Goal: Download file/media

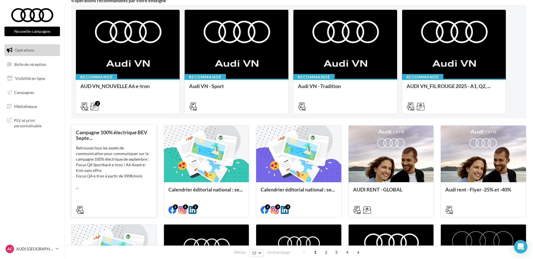
scroll to position [56, 0]
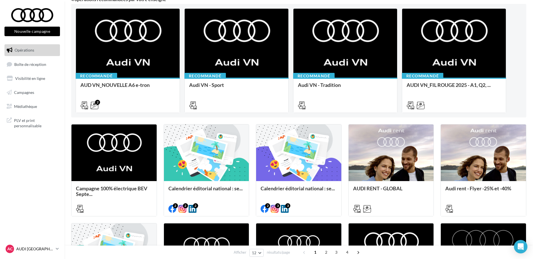
click at [23, 249] on p "AUDI [GEOGRAPHIC_DATA]" at bounding box center [34, 249] width 37 height 6
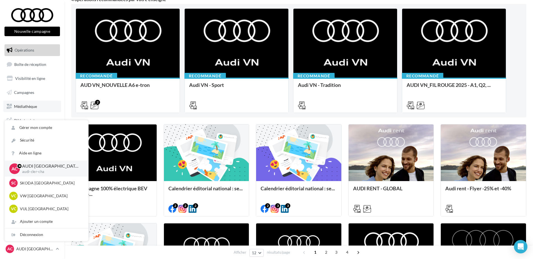
click at [31, 109] on link "Médiathèque" at bounding box center [32, 107] width 58 height 12
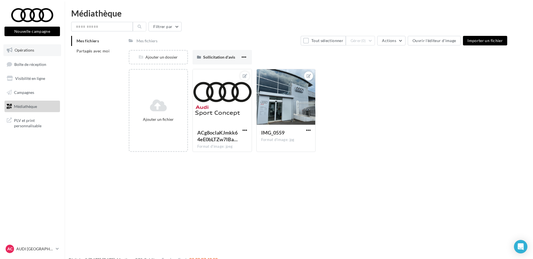
click at [26, 53] on link "Opérations" at bounding box center [32, 50] width 58 height 12
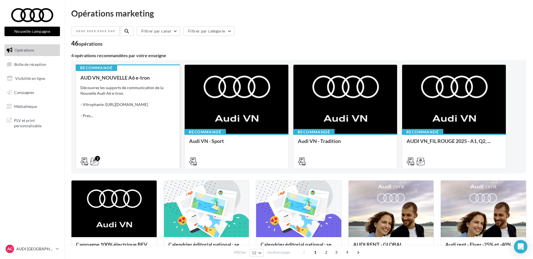
click at [127, 138] on div "AUD VN_NOUVELLE A6 e-tron Découvrez les supports de communication de la Nouvell…" at bounding box center [127, 119] width 95 height 89
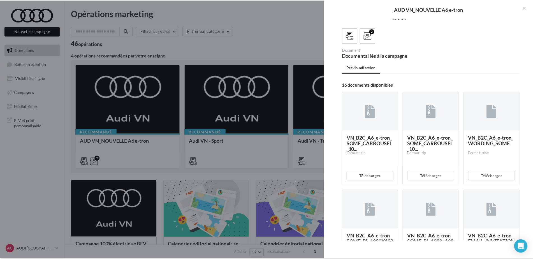
scroll to position [84, 0]
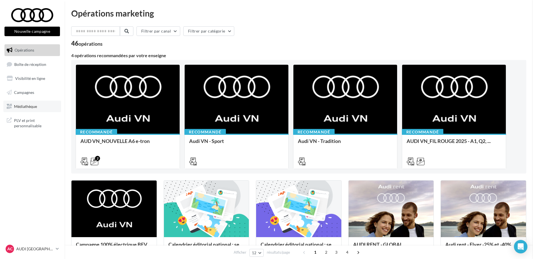
click at [27, 111] on link "Médiathèque" at bounding box center [32, 107] width 58 height 12
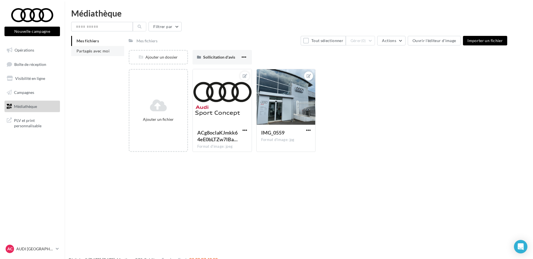
click at [103, 50] on span "Partagés avec moi" at bounding box center [93, 51] width 33 height 5
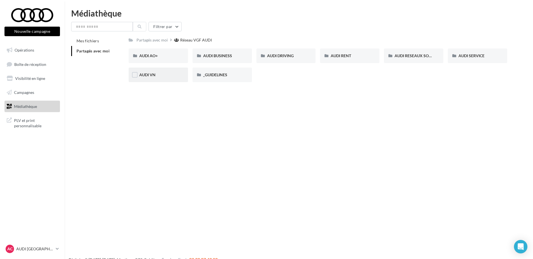
click at [161, 75] on div "AUDI VN" at bounding box center [158, 75] width 38 height 6
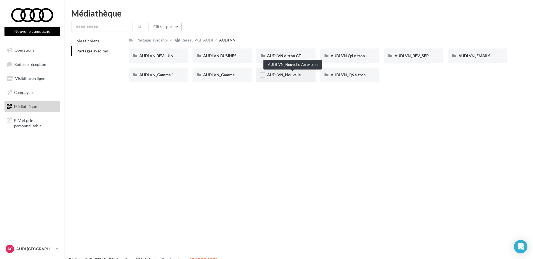
click at [273, 76] on span "AUDI VN_Nouvelle A6 e-tron" at bounding box center [292, 74] width 51 height 5
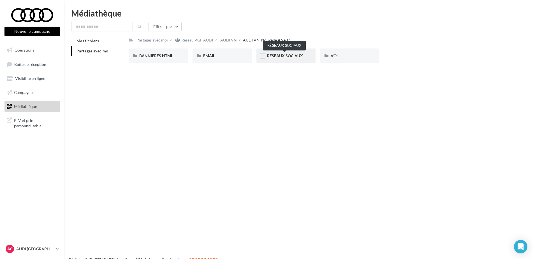
click at [290, 57] on span "RÉSEAUX SOCIAUX" at bounding box center [285, 55] width 36 height 5
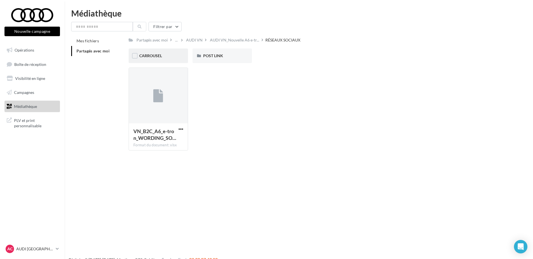
click at [153, 52] on div "CARROUSEL" at bounding box center [158, 56] width 59 height 15
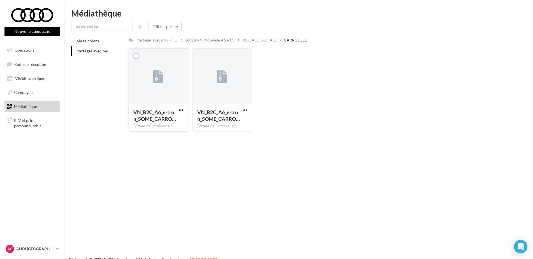
click at [179, 110] on span "button" at bounding box center [181, 110] width 5 height 5
click at [173, 126] on button "Télécharger" at bounding box center [156, 121] width 56 height 15
click at [215, 150] on div "Nouvelle campagne Nouvelle campagne Opérations Boîte de réception Visibilité en…" at bounding box center [266, 138] width 533 height 259
click at [243, 110] on span "button" at bounding box center [245, 110] width 5 height 5
click at [234, 121] on button "Télécharger" at bounding box center [220, 121] width 56 height 15
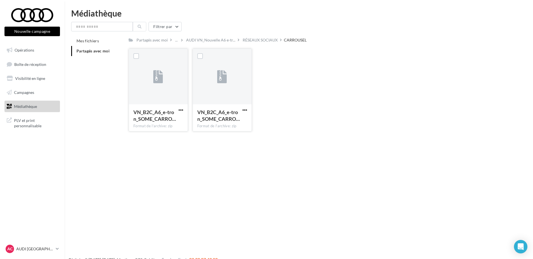
drag, startPoint x: 304, startPoint y: 80, endPoint x: 296, endPoint y: 72, distance: 11.3
click at [303, 79] on div "VN_B2C_A6_e-tron_SOME_CARRO… Format de l'archive: zip VN_B2C_A6_e-tron_SOME_CAR…" at bounding box center [320, 92] width 383 height 87
click at [255, 39] on div "RÉSEAUX SOCIAUX" at bounding box center [260, 40] width 35 height 6
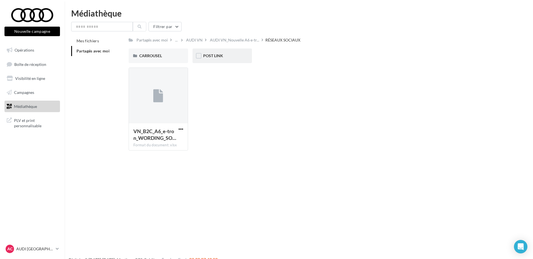
click at [229, 56] on div "POST LINK" at bounding box center [222, 56] width 38 height 6
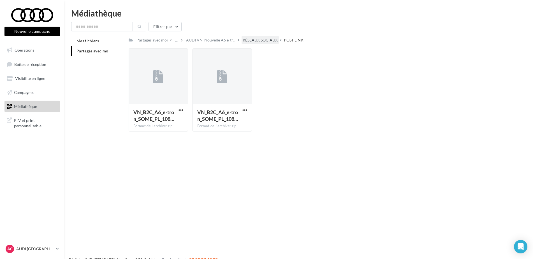
click at [275, 41] on div "RÉSEAUX SOCIAUX" at bounding box center [260, 40] width 35 height 6
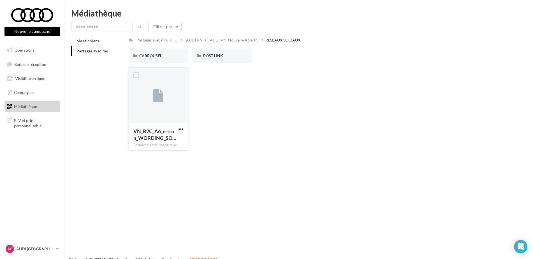
click at [179, 127] on span "button" at bounding box center [181, 129] width 5 height 5
click at [167, 142] on button "Télécharger" at bounding box center [156, 140] width 56 height 15
drag, startPoint x: 495, startPoint y: 176, endPoint x: 488, endPoint y: 163, distance: 15.2
click at [496, 176] on div "Nouvelle campagne Nouvelle campagne Opérations Boîte de réception Visibilité en…" at bounding box center [266, 138] width 533 height 259
click at [227, 38] on span "AUDI VN_Nouvelle A6 e-tr..." at bounding box center [234, 40] width 49 height 6
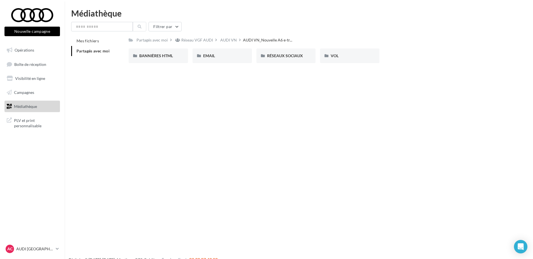
click at [227, 38] on div "AUDI VN" at bounding box center [228, 40] width 17 height 6
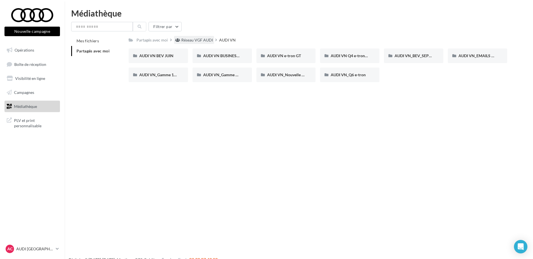
click at [195, 43] on div "Réseau VGF AUDI" at bounding box center [197, 40] width 32 height 6
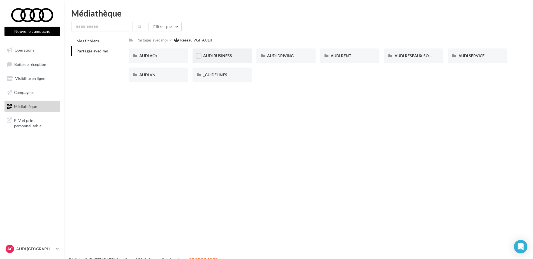
click at [227, 51] on div "AUDI BUSINESS" at bounding box center [222, 56] width 59 height 15
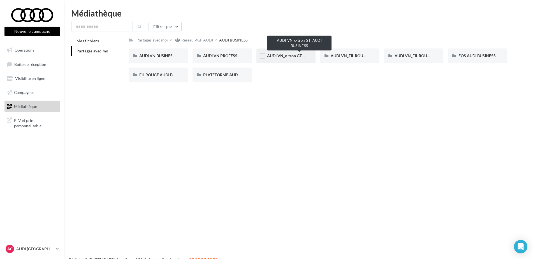
click at [299, 55] on span "AUDI VN_e-tron GT_AUDI BUSINESS" at bounding box center [299, 55] width 65 height 5
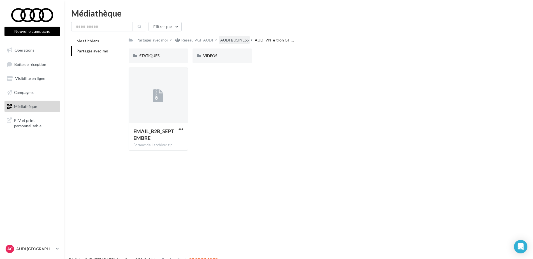
click at [233, 38] on div "AUDI BUSINESS" at bounding box center [234, 40] width 28 height 6
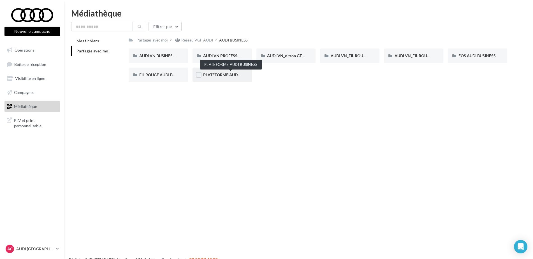
click at [229, 74] on span "PLATEFORME AUDI BUSINESS" at bounding box center [230, 74] width 55 height 5
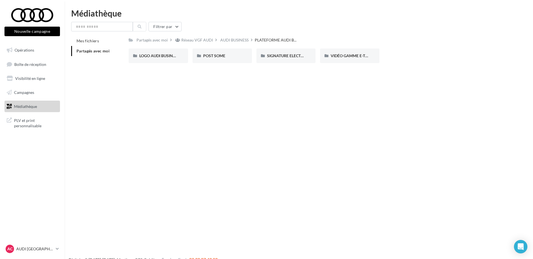
click at [227, 42] on div "AUDI BUSINESS" at bounding box center [234, 40] width 28 height 6
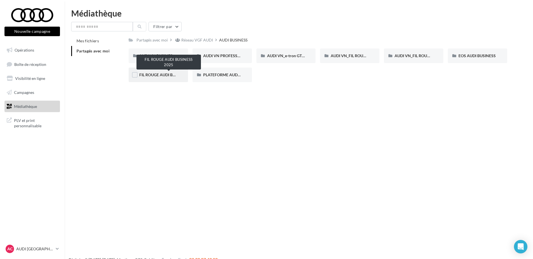
click at [162, 72] on span "FIL ROUGE AUDI BUSINESS 2025" at bounding box center [168, 74] width 59 height 5
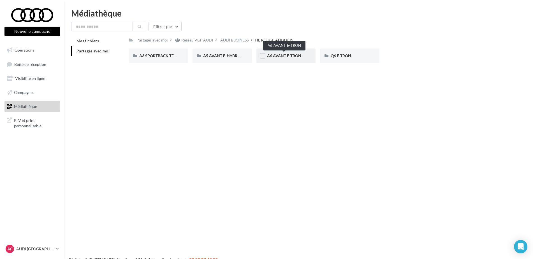
click at [287, 54] on span "A6 AVANT E-TRON" at bounding box center [284, 55] width 34 height 5
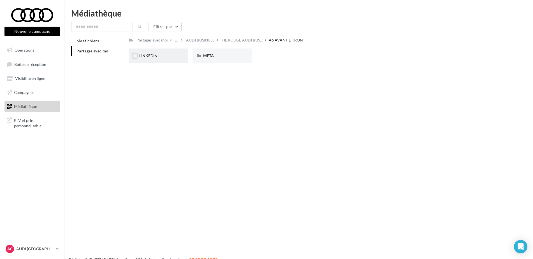
click at [169, 54] on div "LINKEDIN" at bounding box center [158, 56] width 38 height 6
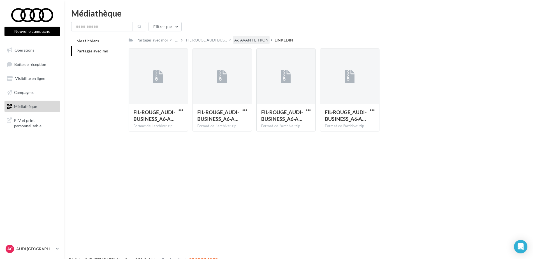
click at [264, 39] on div "A6 AVANT E-TRON" at bounding box center [251, 40] width 34 height 6
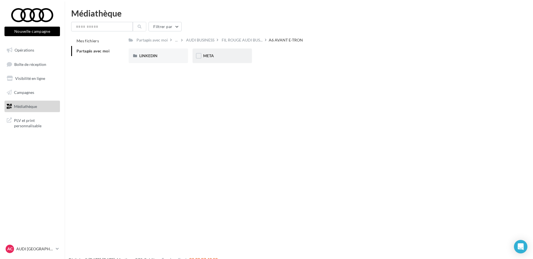
click at [229, 53] on div "META" at bounding box center [222, 56] width 59 height 15
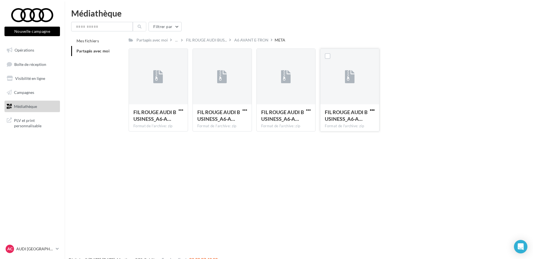
click at [373, 108] on span "button" at bounding box center [372, 110] width 5 height 5
click at [358, 118] on button "Télécharger" at bounding box center [348, 121] width 56 height 15
click at [22, 164] on nav "Nouvelle campagne Nouvelle campagne Opérations Boîte de réception Visibilité en…" at bounding box center [32, 129] width 64 height 259
click at [258, 41] on div "A6 AVANT E-TRON" at bounding box center [251, 40] width 34 height 6
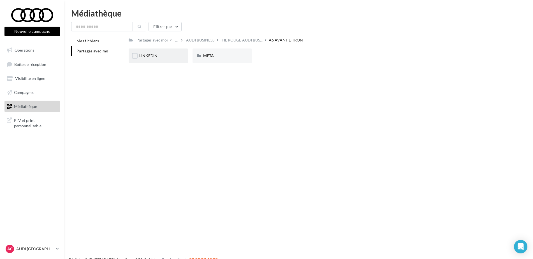
click at [168, 56] on div "LINKEDIN" at bounding box center [158, 56] width 38 height 6
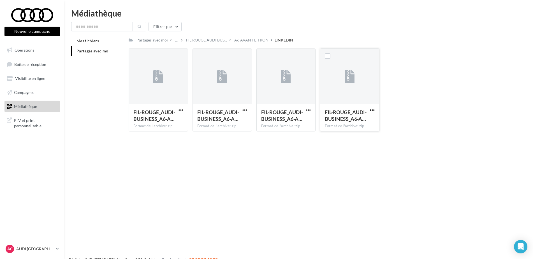
click at [373, 111] on span "button" at bounding box center [372, 110] width 5 height 5
click at [362, 123] on button "Télécharger" at bounding box center [348, 121] width 56 height 15
click at [245, 40] on div "A6 AVANT E-TRON" at bounding box center [251, 40] width 34 height 6
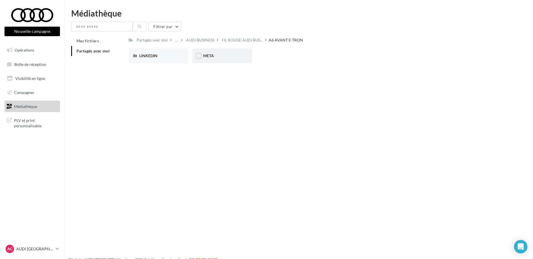
click at [248, 54] on div "META" at bounding box center [222, 56] width 59 height 15
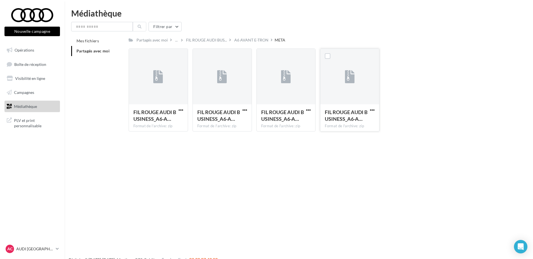
click at [376, 111] on div "FIL ROUGE AUDI BUSINESS_A6-A… Format de l'archive: zip" at bounding box center [349, 90] width 59 height 83
click at [373, 109] on span "button" at bounding box center [372, 110] width 5 height 5
click at [356, 122] on button "Télécharger" at bounding box center [348, 121] width 56 height 15
click at [363, 23] on div "Filtrer par" at bounding box center [298, 27] width 455 height 10
